Goal: Task Accomplishment & Management: Use online tool/utility

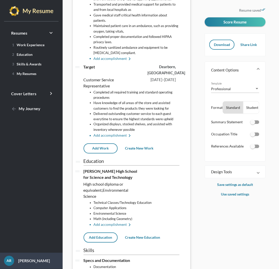
scroll to position [17, 0]
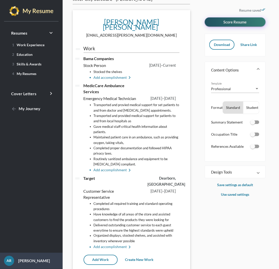
click at [228, 22] on span "Score Resume" at bounding box center [234, 22] width 23 height 5
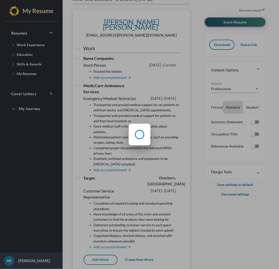
scroll to position [0, 0]
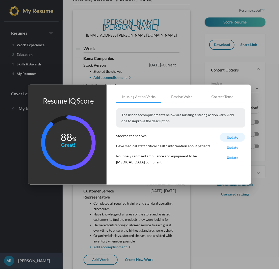
click at [231, 136] on span "Update" at bounding box center [232, 137] width 11 height 4
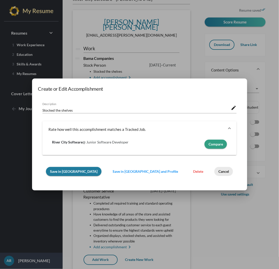
click at [218, 170] on span "Cancel" at bounding box center [223, 171] width 11 height 4
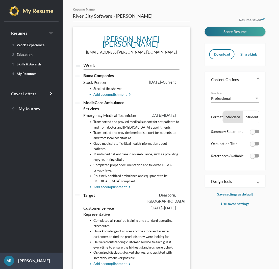
scroll to position [17, 0]
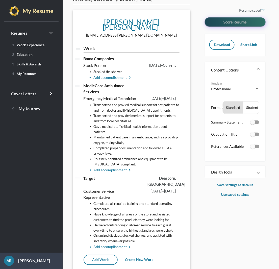
click at [234, 23] on span "Score Resume" at bounding box center [234, 22] width 23 height 5
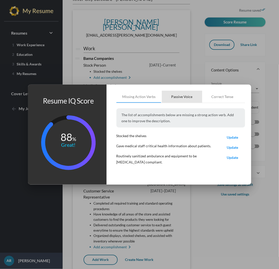
click at [180, 97] on div "Passive Voice" at bounding box center [181, 96] width 21 height 5
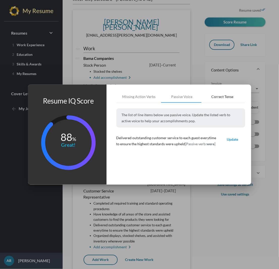
click at [205, 97] on div "Correct Tense" at bounding box center [222, 97] width 40 height 12
drag, startPoint x: 51, startPoint y: 9, endPoint x: 48, endPoint y: 8, distance: 2.5
click at [51, 9] on div at bounding box center [139, 134] width 279 height 269
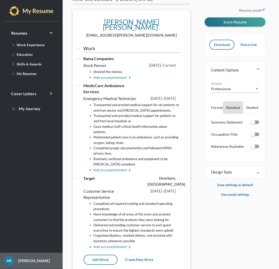
click at [35, 261] on p "[PERSON_NAME]" at bounding box center [32, 261] width 36 height 6
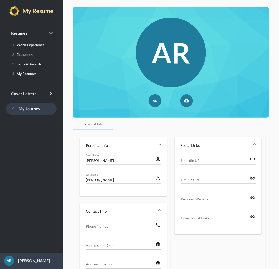
click at [42, 110] on link "arrow_back My Journey" at bounding box center [31, 109] width 51 height 12
